Goal: Information Seeking & Learning: Learn about a topic

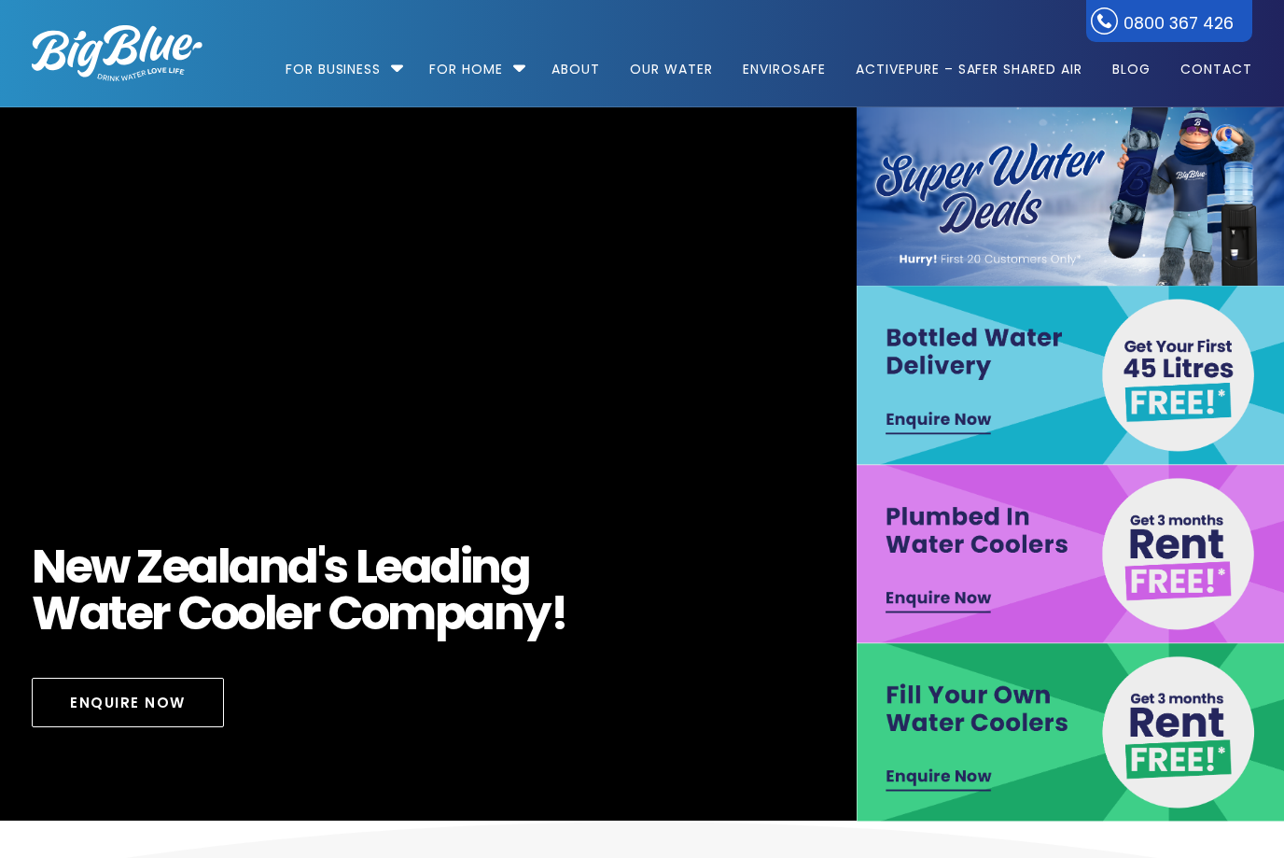
click at [479, 57] on link "For Home" at bounding box center [466, 60] width 100 height 120
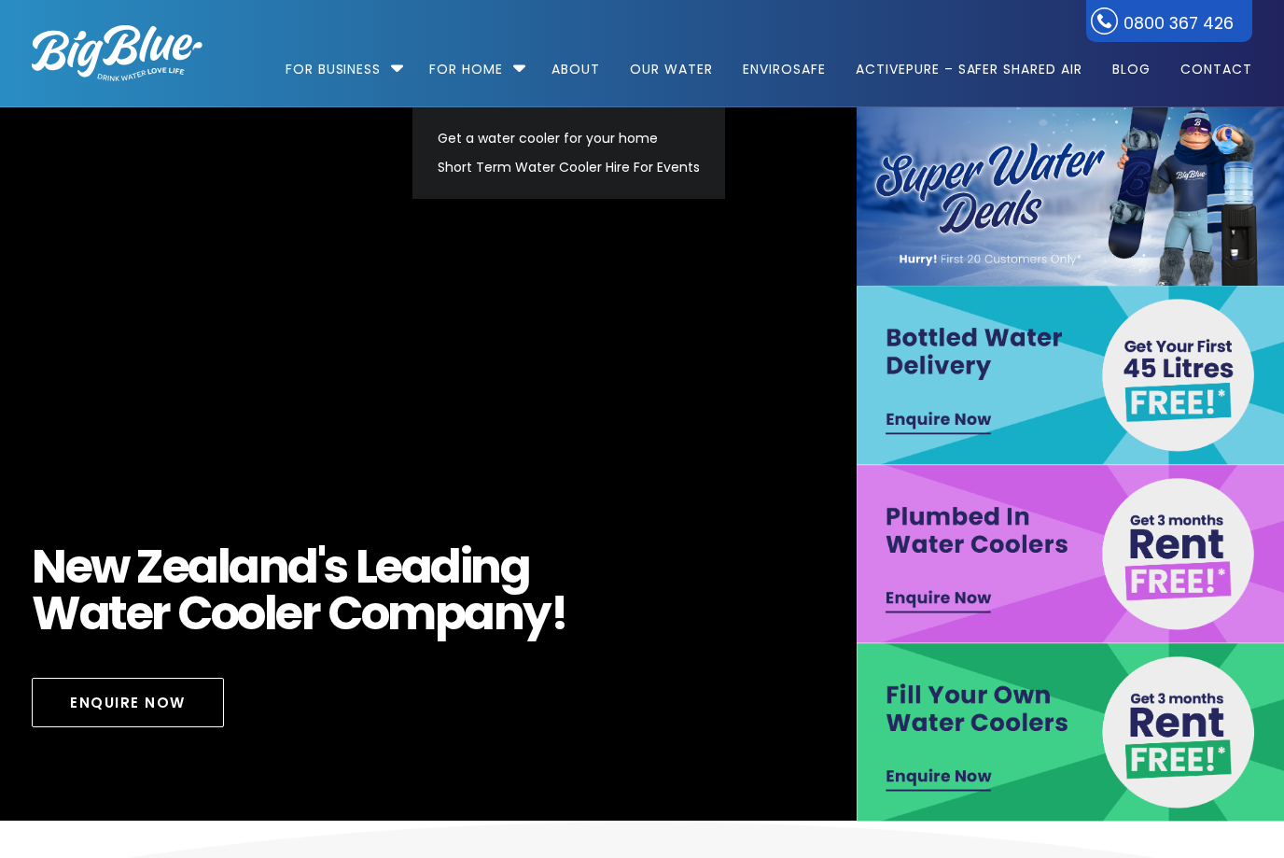
click at [440, 142] on link "Get a water cooler for your home" at bounding box center [568, 138] width 279 height 29
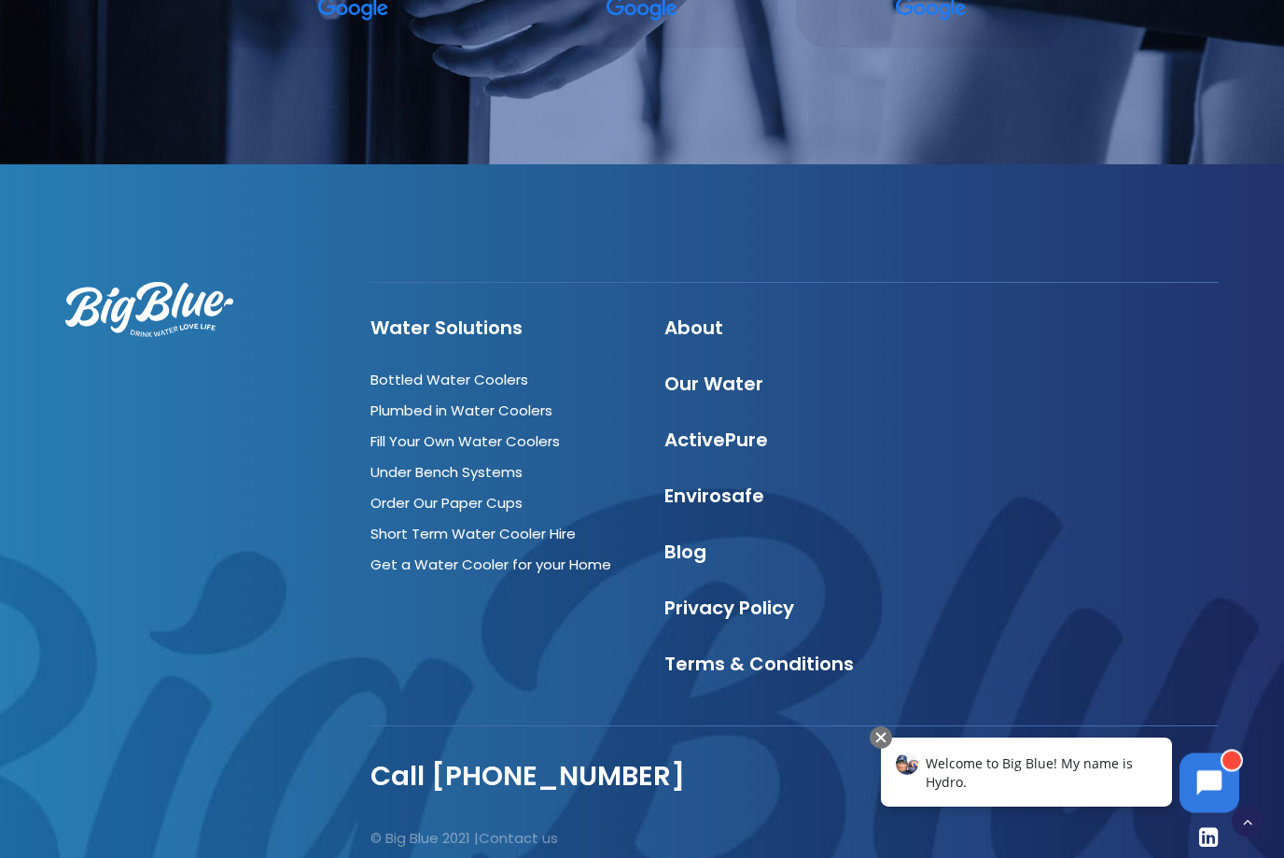
scroll to position [3147, 0]
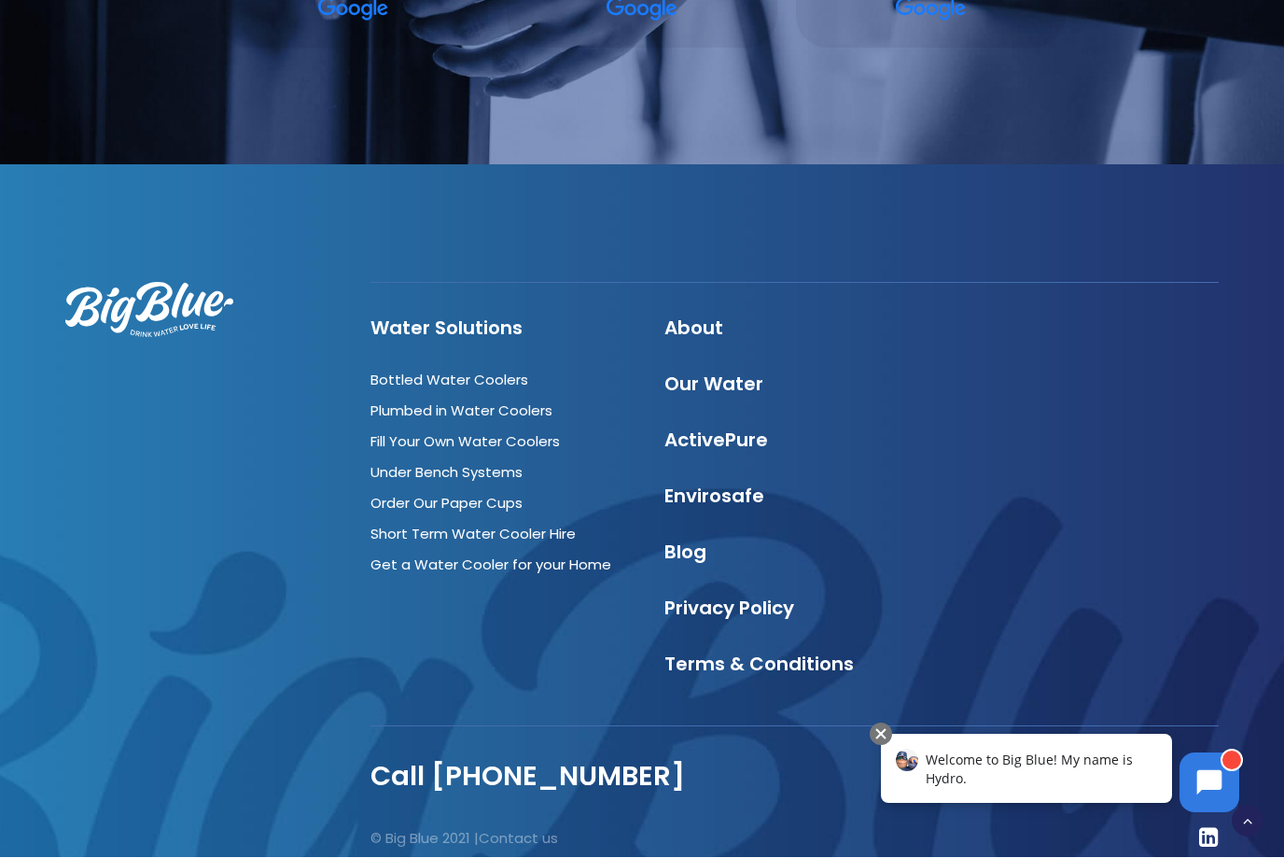
click at [396, 379] on link "Bottled Water Coolers" at bounding box center [450, 381] width 158 height 20
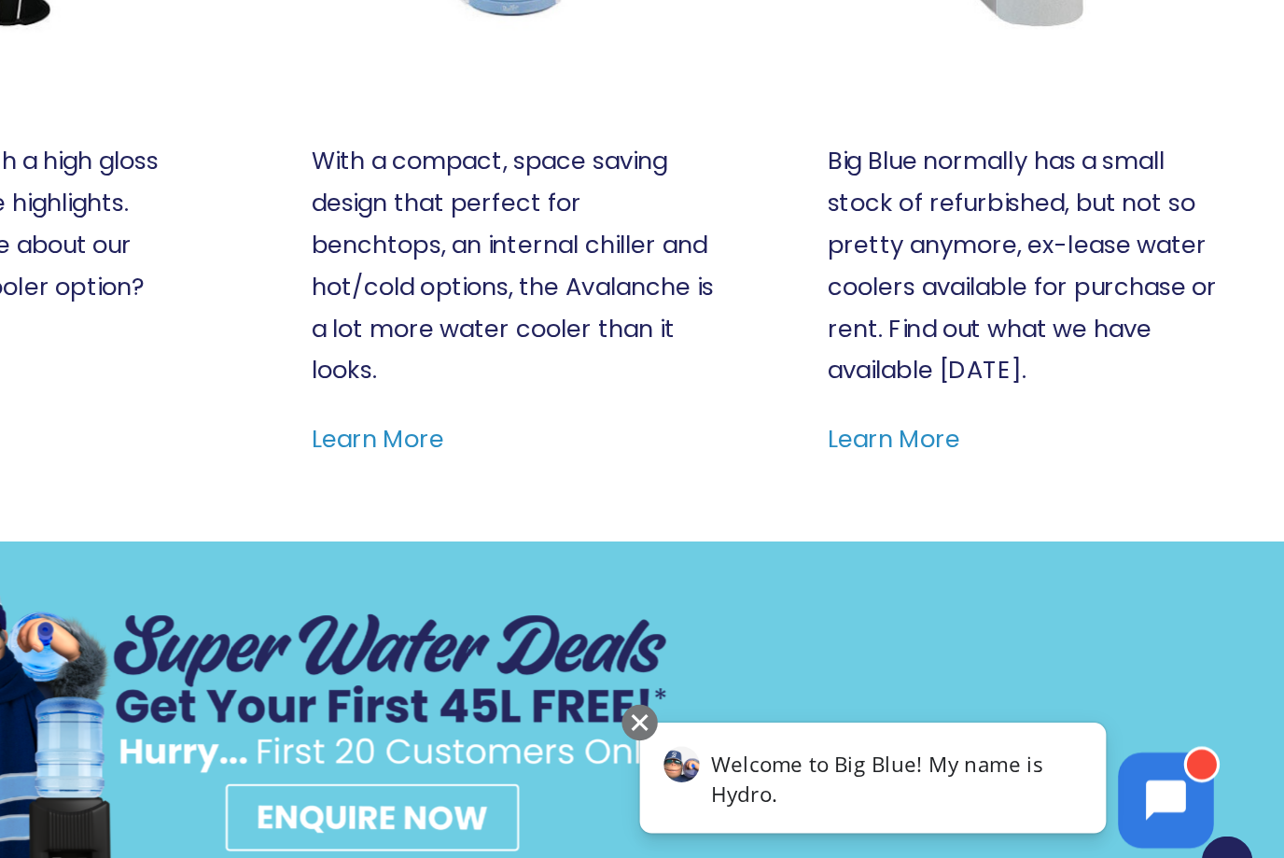
scroll to position [991, 0]
click at [999, 547] on link "Learn More" at bounding box center [1040, 557] width 83 height 21
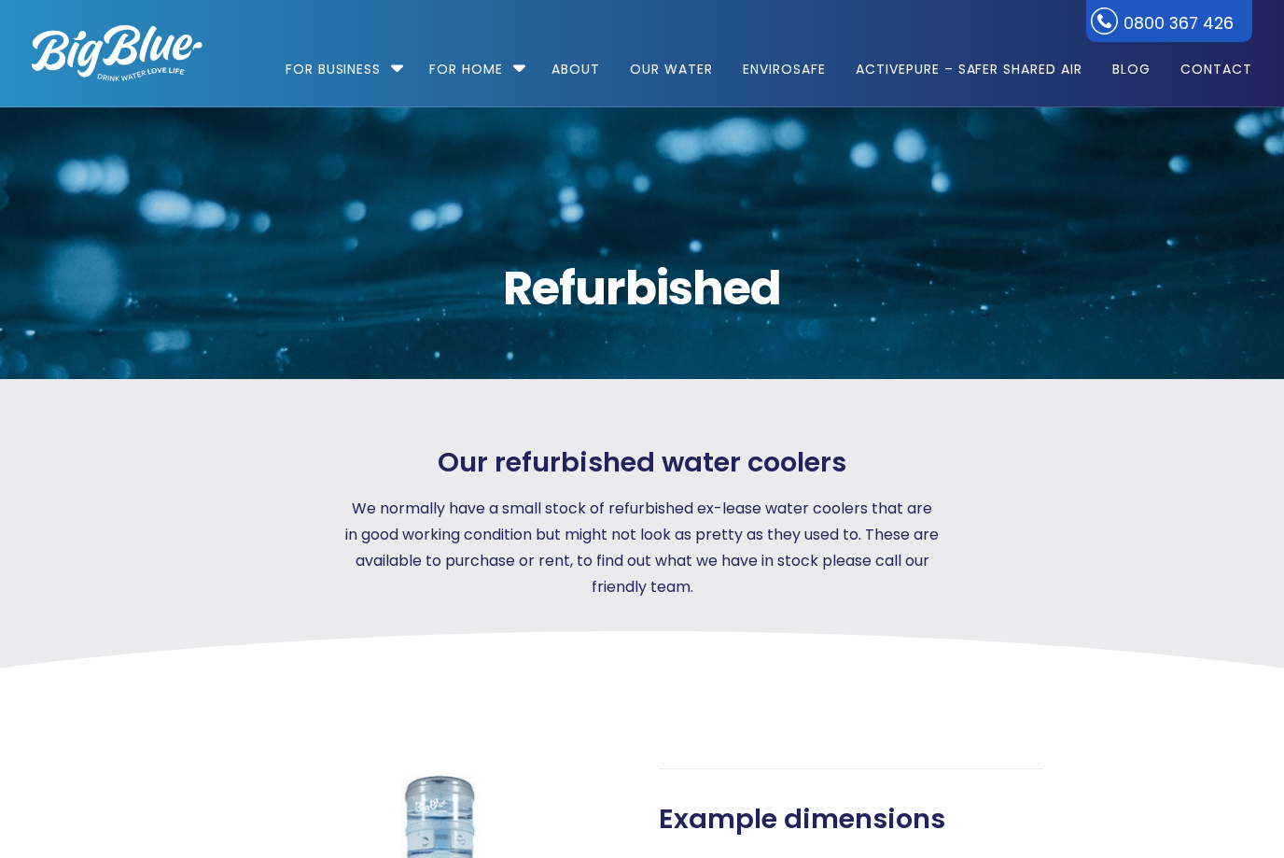
click at [449, 65] on link "For Home" at bounding box center [466, 60] width 100 height 120
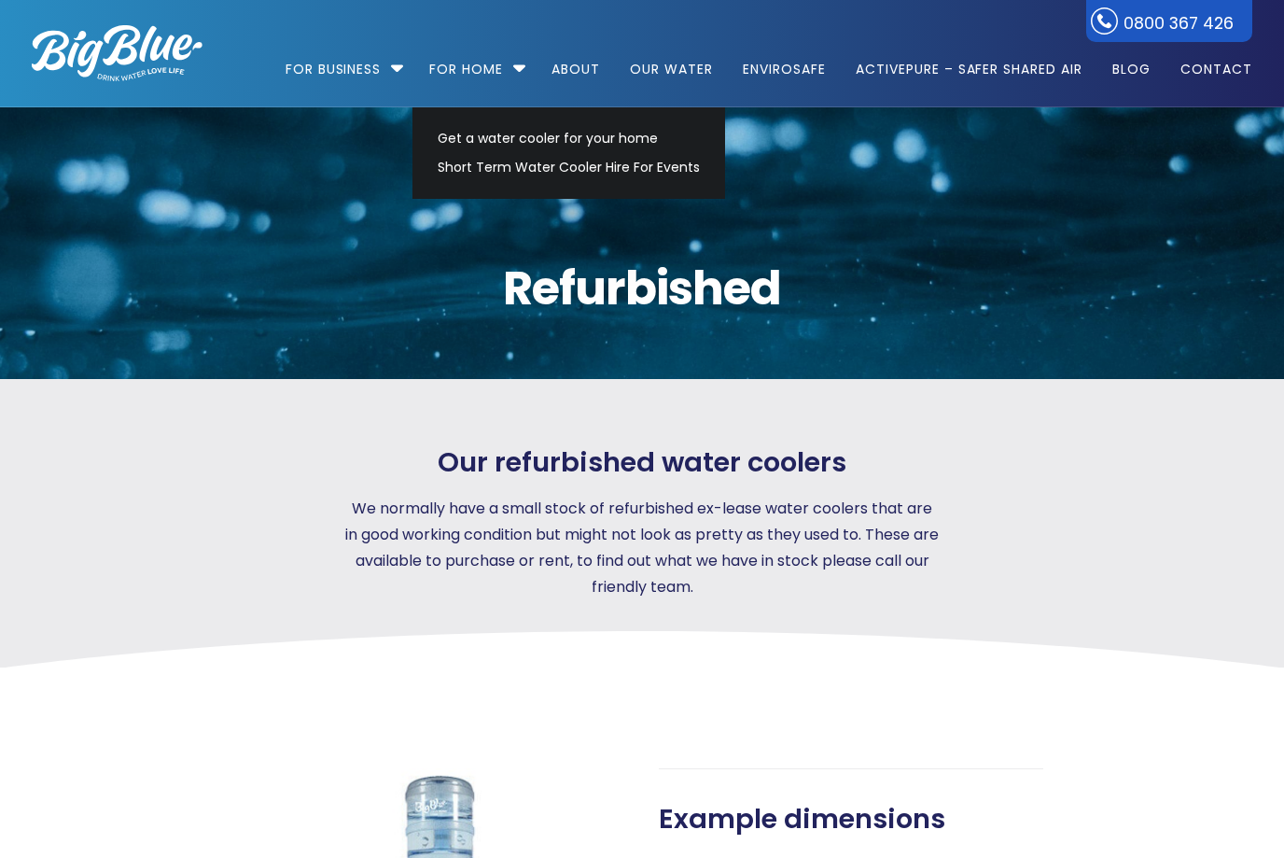
click at [445, 134] on link "Get a water cooler for your home" at bounding box center [568, 138] width 279 height 29
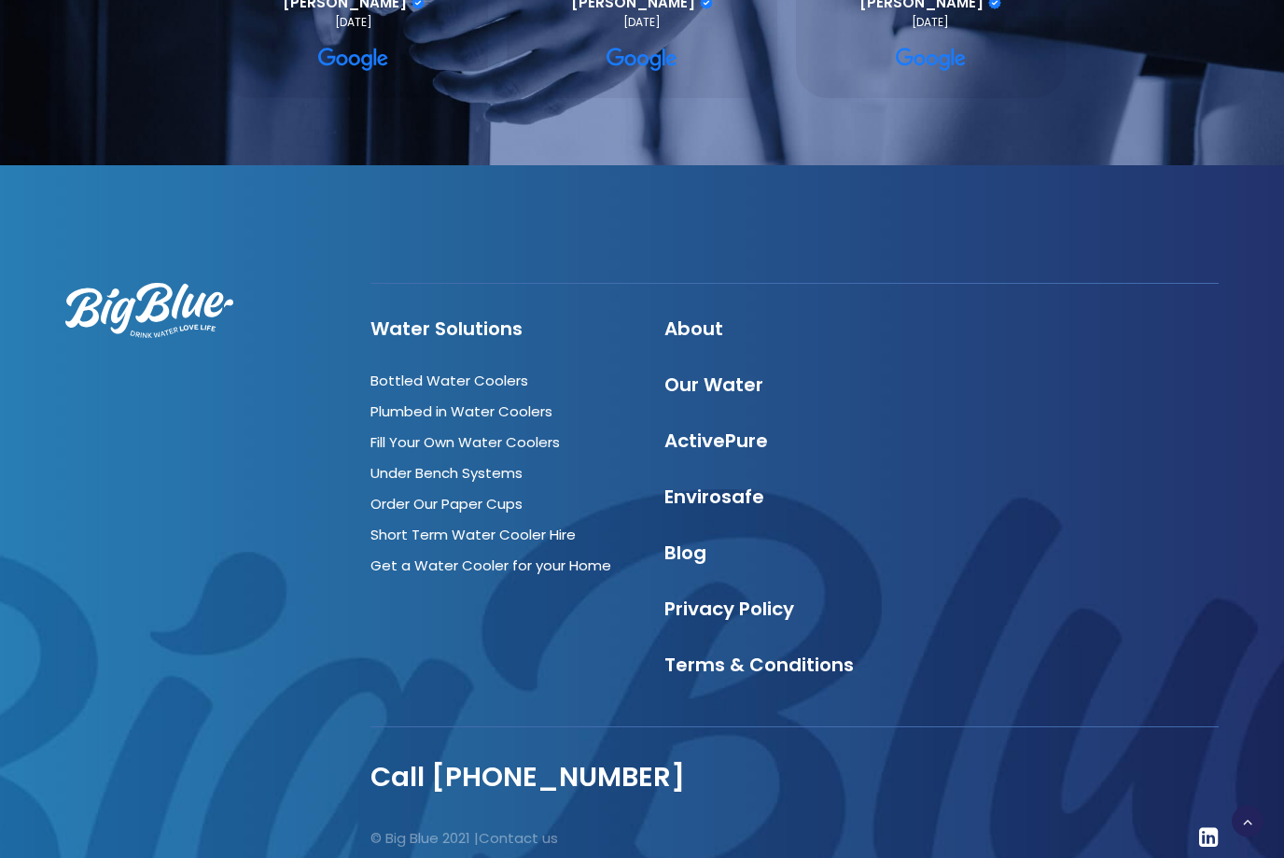
scroll to position [3096, 0]
